Goal: Task Accomplishment & Management: Use online tool/utility

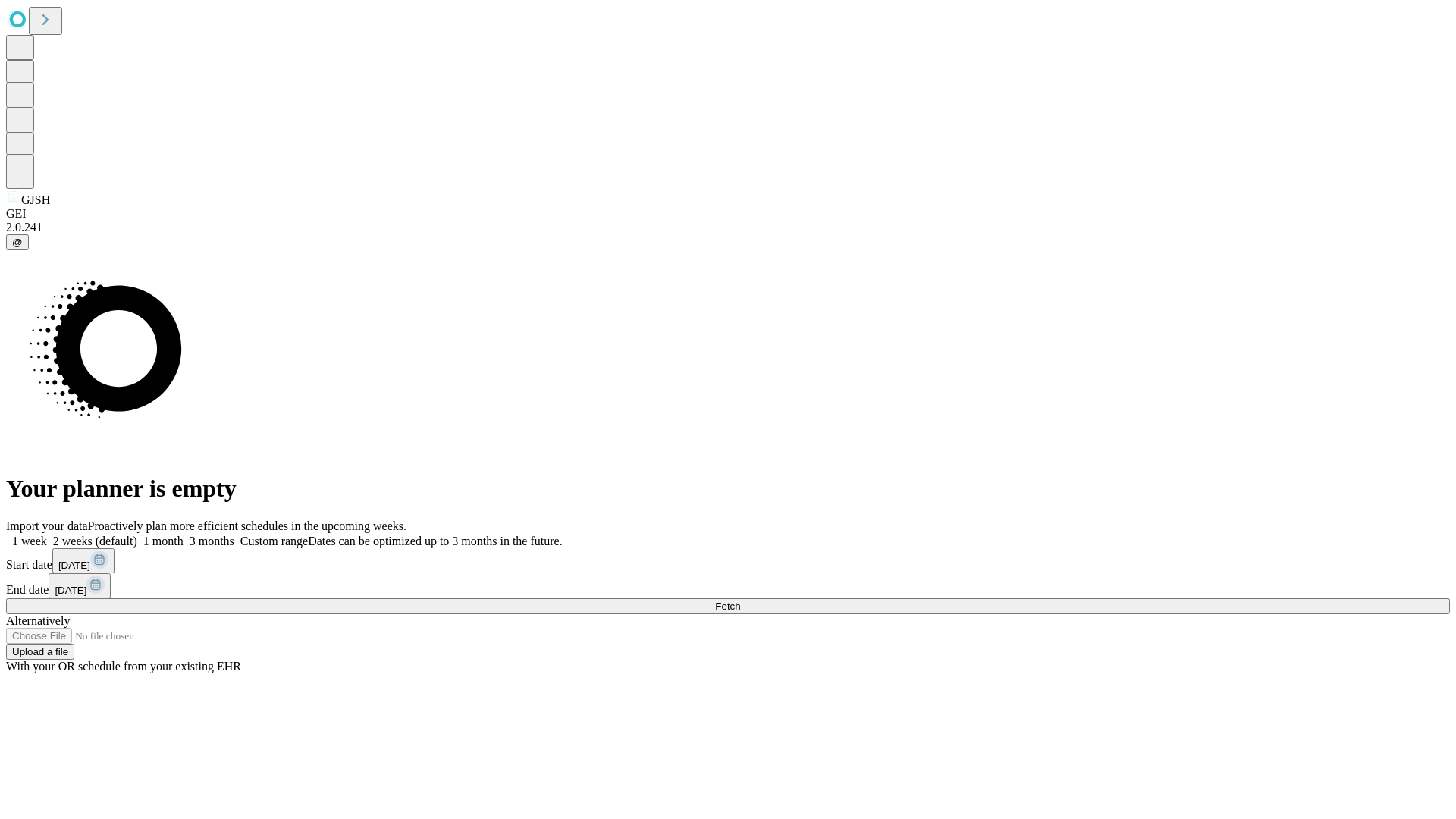
click at [740, 600] on span "Fetch" at bounding box center [727, 605] width 25 height 11
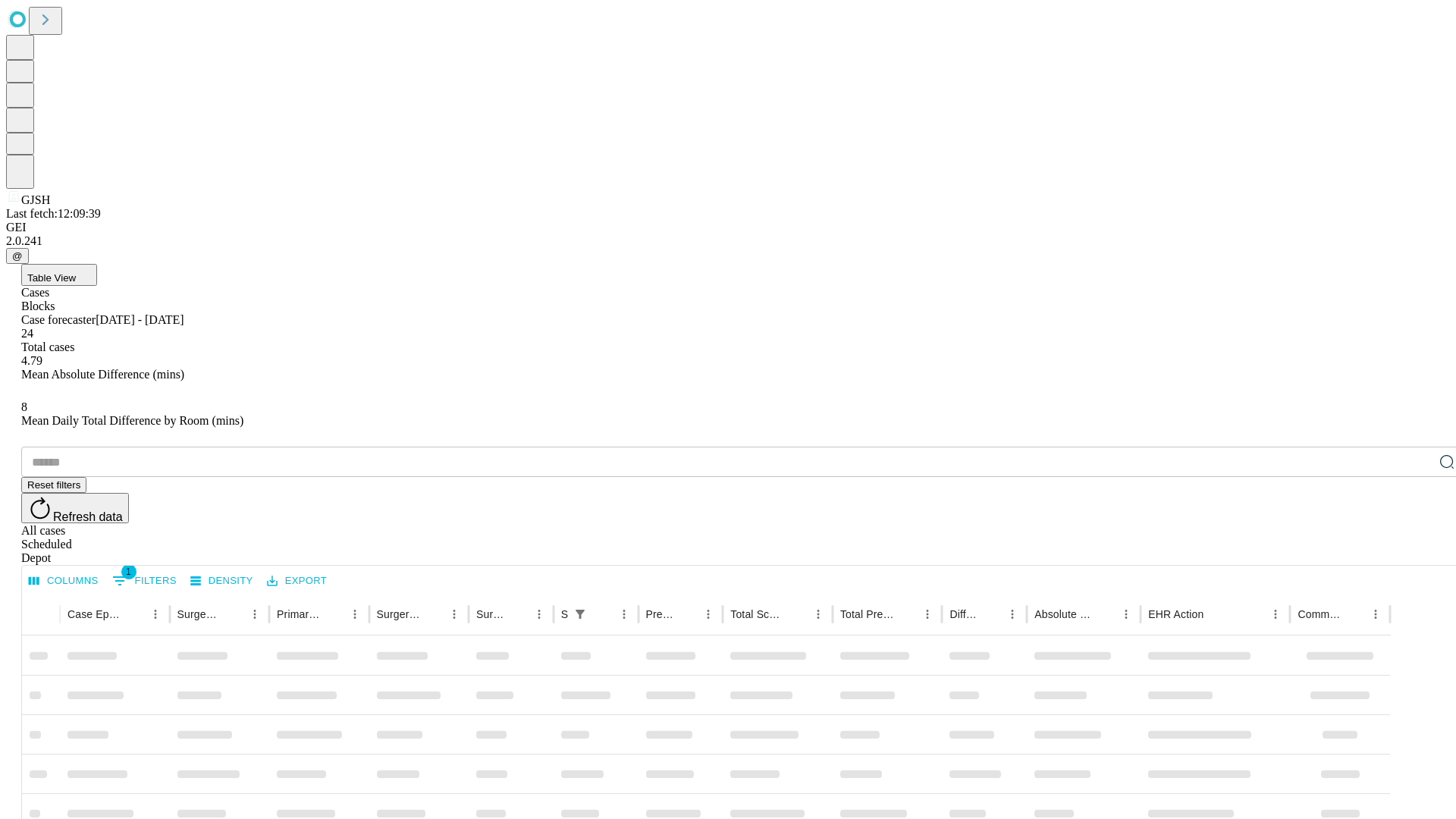
click at [1417, 551] on div "Depot" at bounding box center [743, 558] width 1444 height 14
